Goal: Answer question/provide support: Share knowledge or assist other users

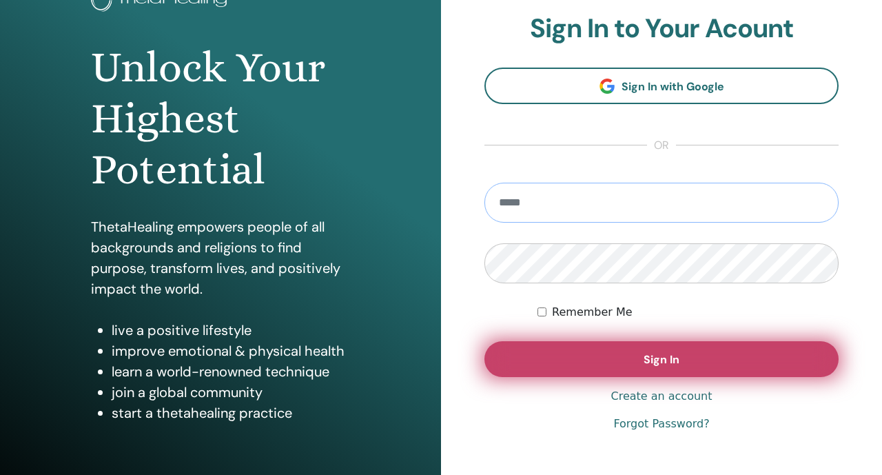
scroll to position [114, 0]
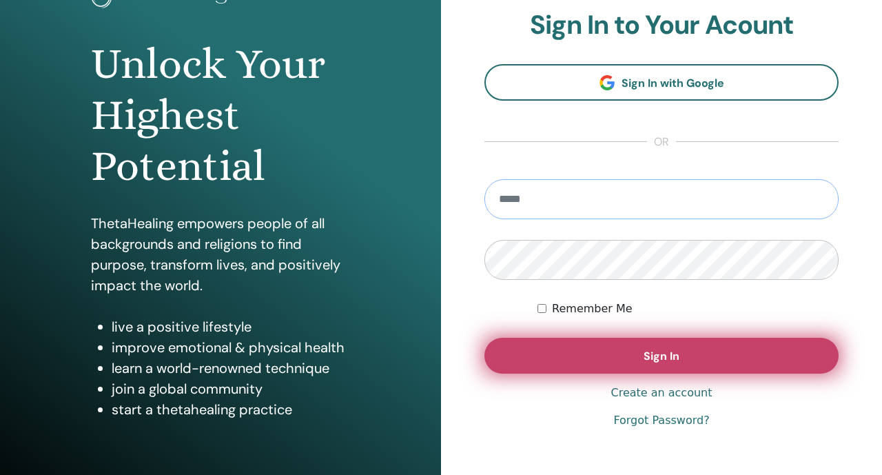
type input "**********"
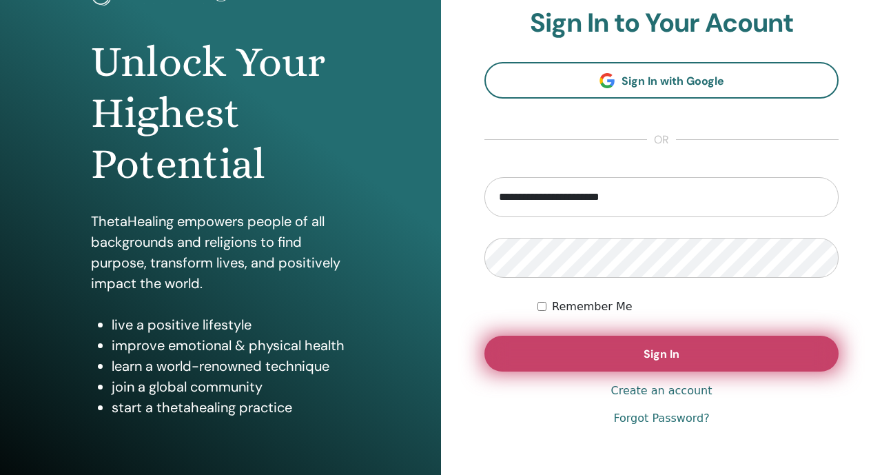
click at [520, 366] on button "Sign In" at bounding box center [662, 354] width 354 height 36
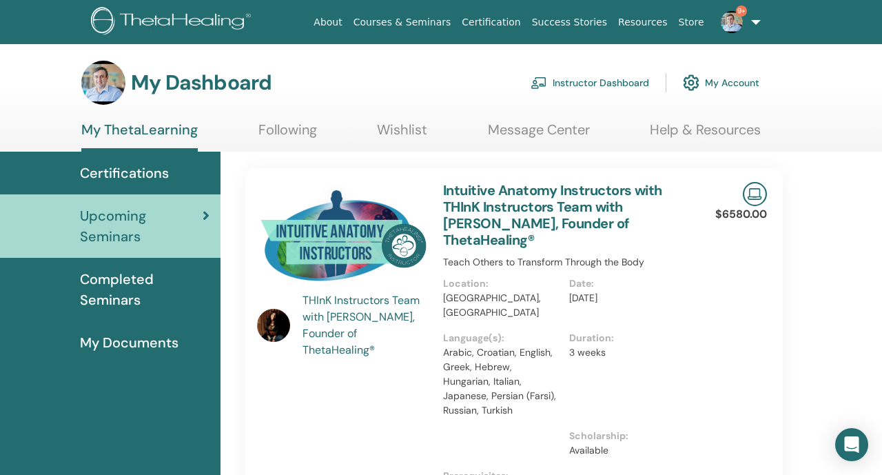
click at [616, 83] on link "Instructor Dashboard" at bounding box center [590, 83] width 119 height 30
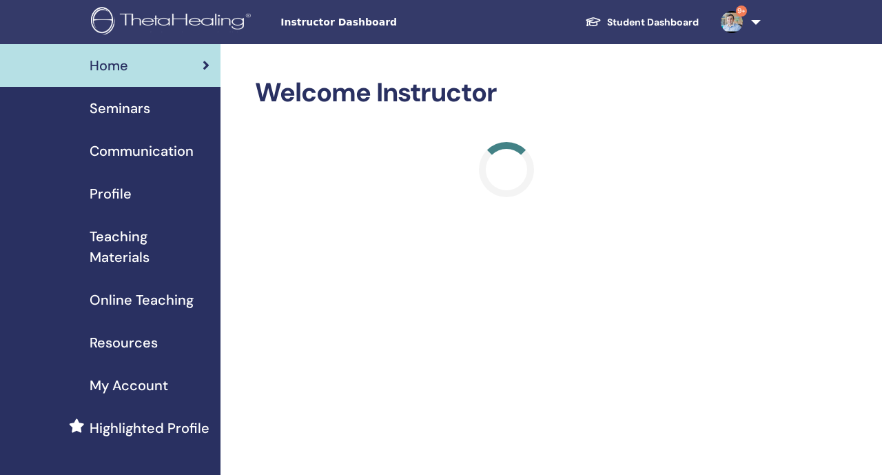
click at [187, 112] on div "Seminars" at bounding box center [110, 108] width 199 height 21
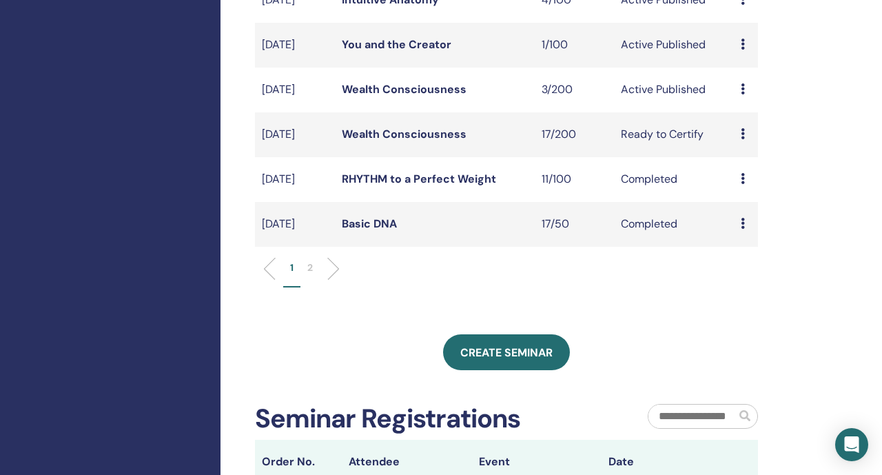
scroll to position [452, 0]
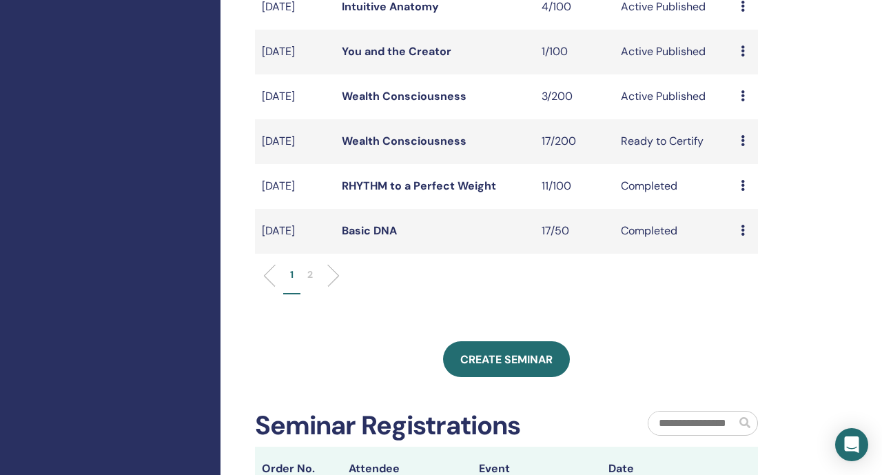
click at [407, 103] on link "Wealth Consciousness" at bounding box center [404, 96] width 125 height 14
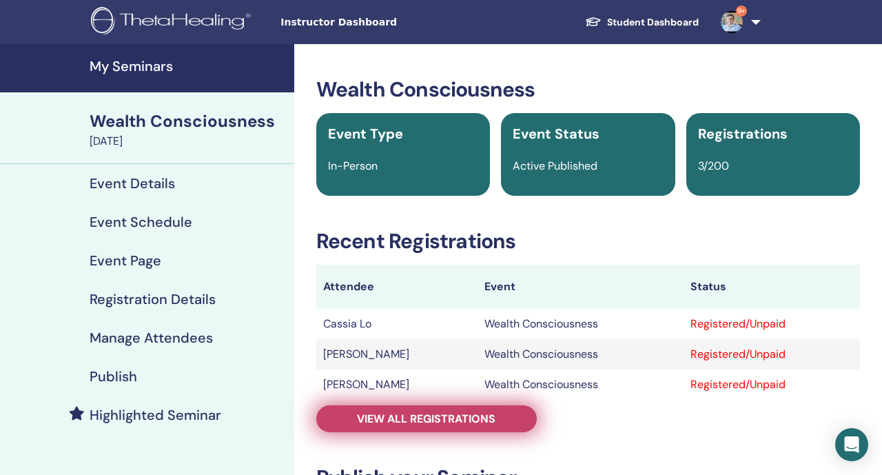
click at [354, 418] on link "View all registrations" at bounding box center [426, 418] width 221 height 27
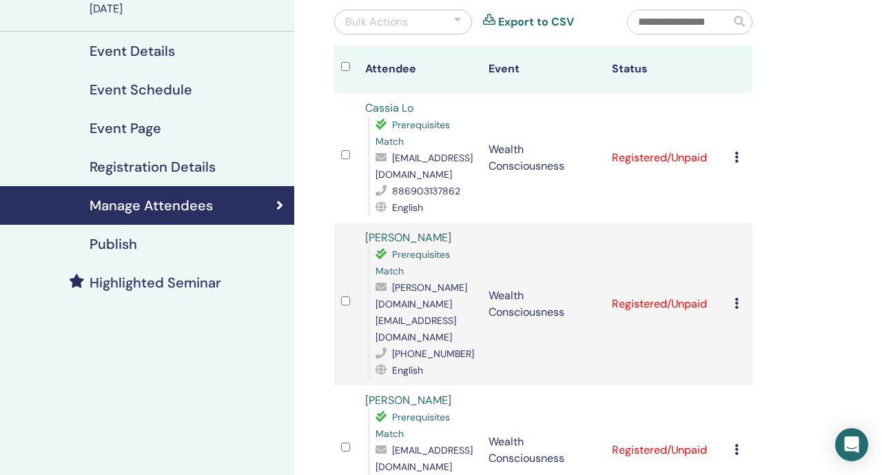
scroll to position [133, 0]
click at [397, 239] on link "[PERSON_NAME]" at bounding box center [408, 237] width 86 height 14
